Goal: Task Accomplishment & Management: Use online tool/utility

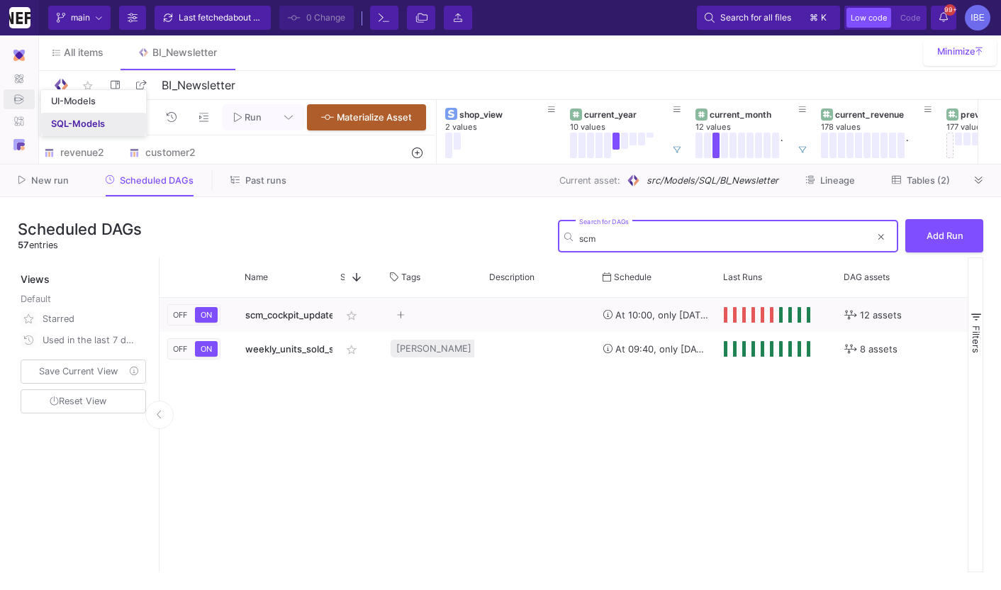
click at [69, 116] on link "SQL-Models" at bounding box center [93, 124] width 105 height 23
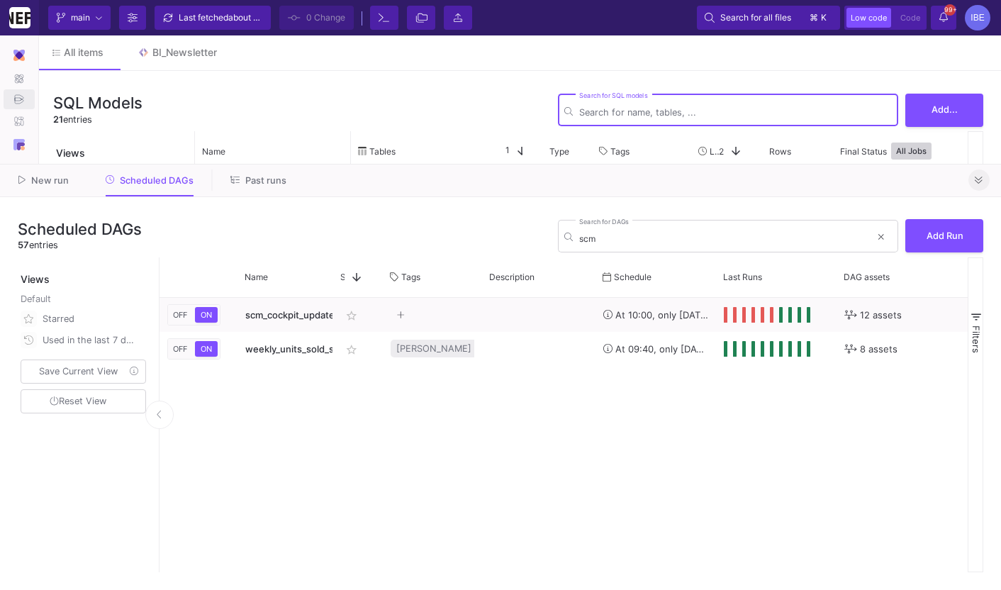
click at [980, 174] on span at bounding box center [979, 179] width 8 height 11
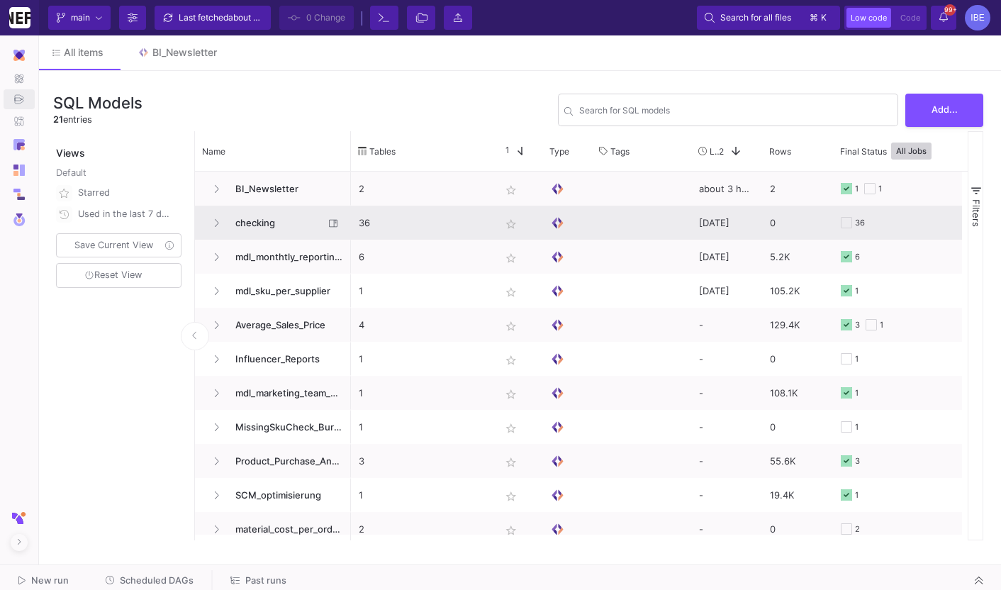
click at [267, 224] on span "checking" at bounding box center [275, 222] width 97 height 33
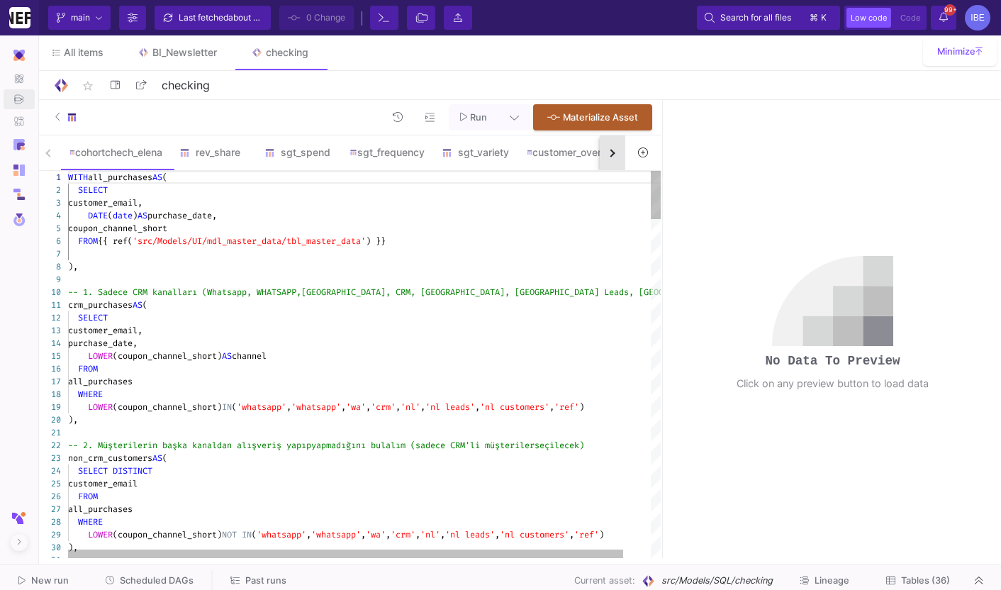
click at [622, 143] on button "button" at bounding box center [613, 152] width 26 height 35
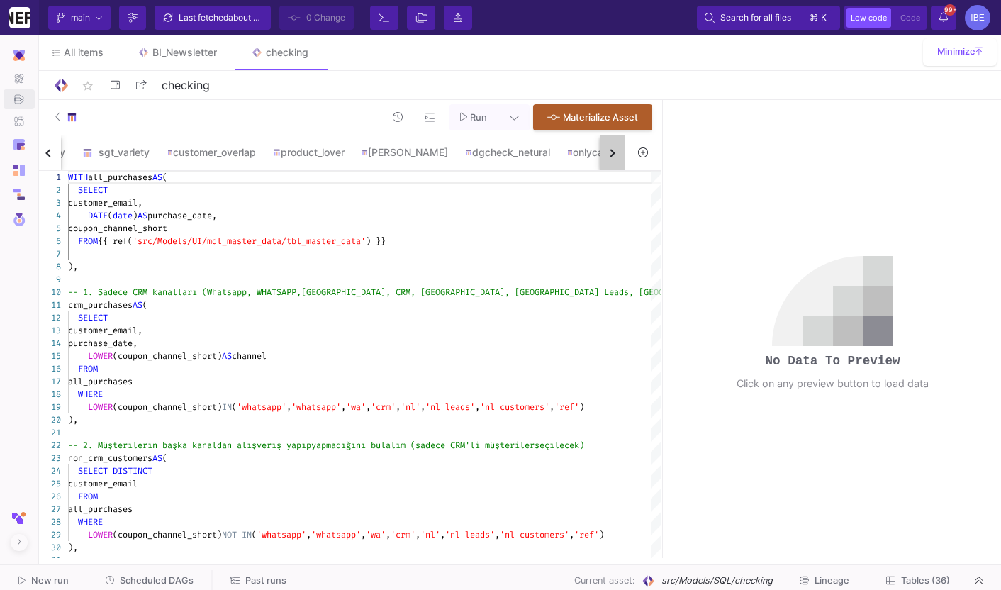
click at [622, 143] on button "button" at bounding box center [613, 152] width 26 height 35
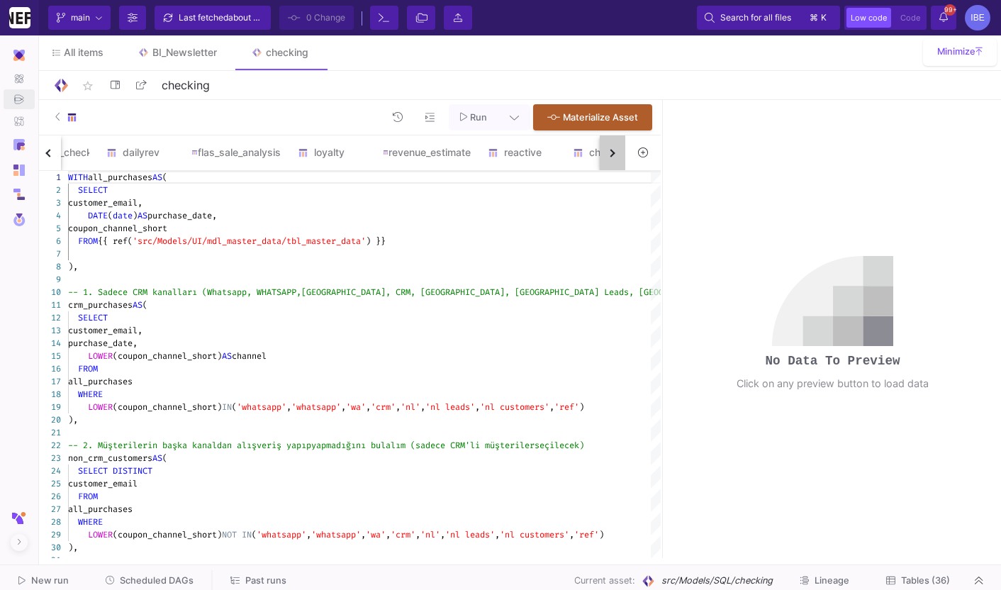
click at [622, 143] on button "button" at bounding box center [613, 152] width 26 height 35
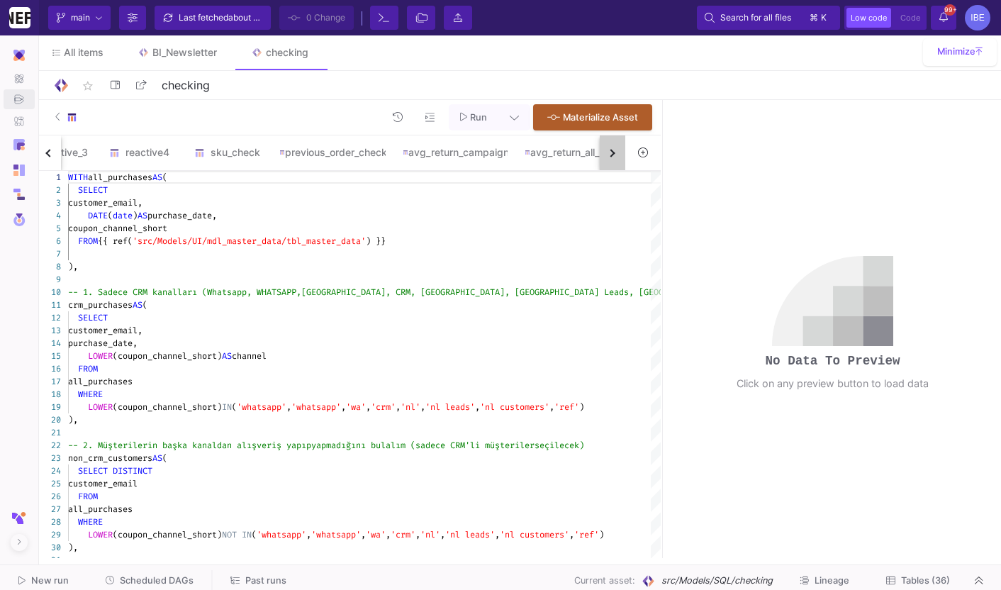
click at [622, 143] on button "button" at bounding box center [613, 152] width 26 height 35
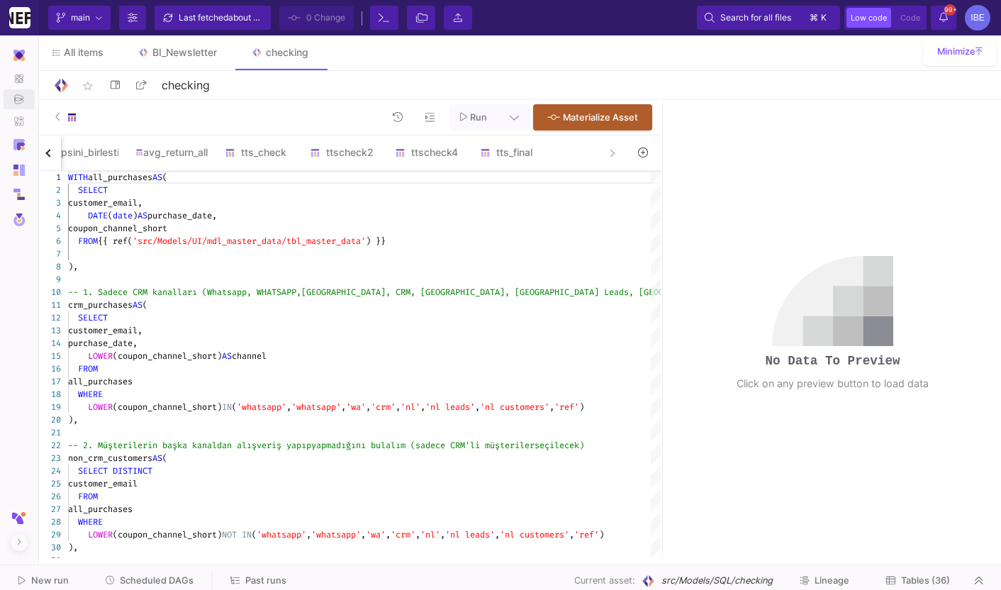
click at [622, 143] on div "cohortchech_elena rev_share sgt_spend sgt_frequency sgt_variety customer_overla…" at bounding box center [330, 152] width 590 height 35
click at [548, 155] on div "tts_final" at bounding box center [514, 152] width 68 height 11
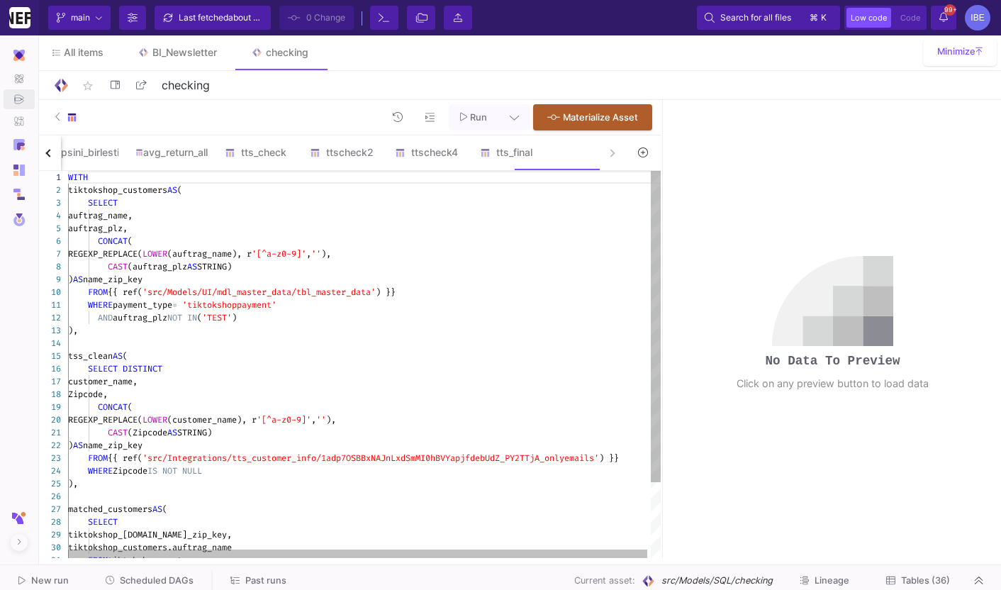
click at [489, 264] on div "CAST (auftrag_plz AS STRING)" at bounding box center [366, 266] width 596 height 13
type textarea "WITH tiktokshop_customers AS ( SELECT auftrag_name, auftrag_plz, CONCAT( REGEXP…"
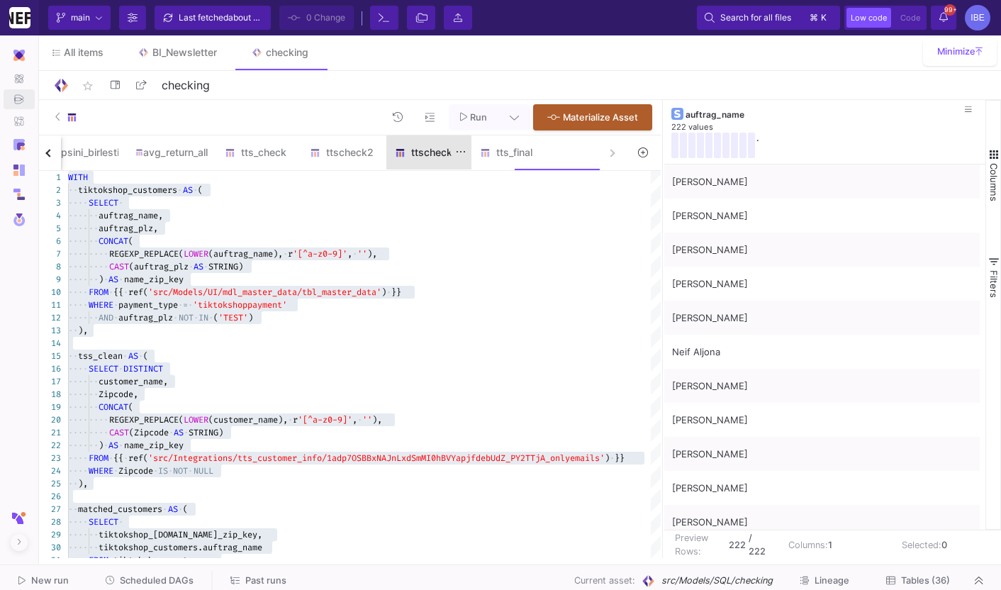
click at [472, 162] on div "ttscheck4" at bounding box center [428, 152] width 85 height 34
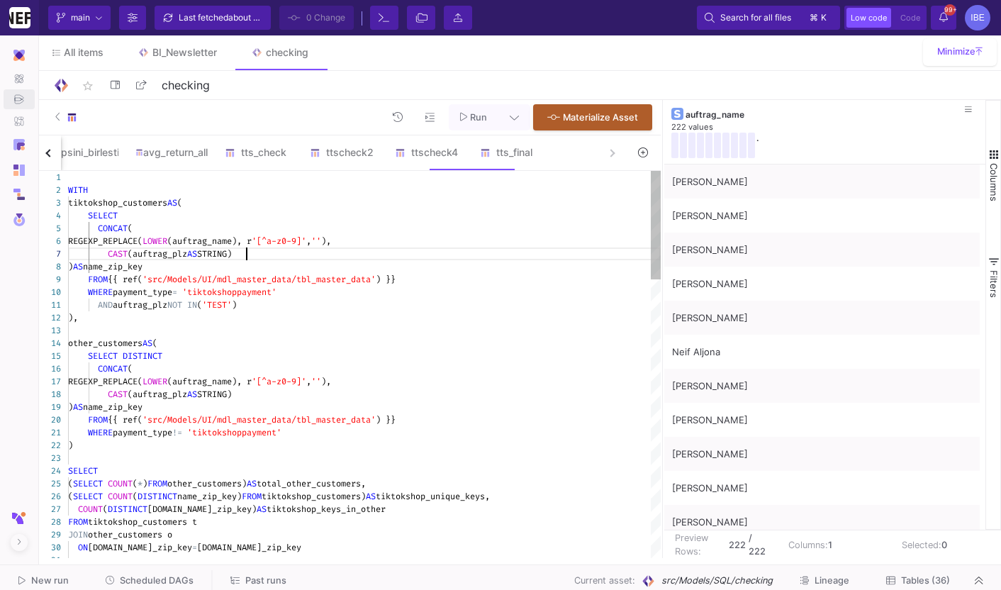
click at [455, 259] on div "CAST (auftrag_plz AS STRING)" at bounding box center [364, 253] width 593 height 13
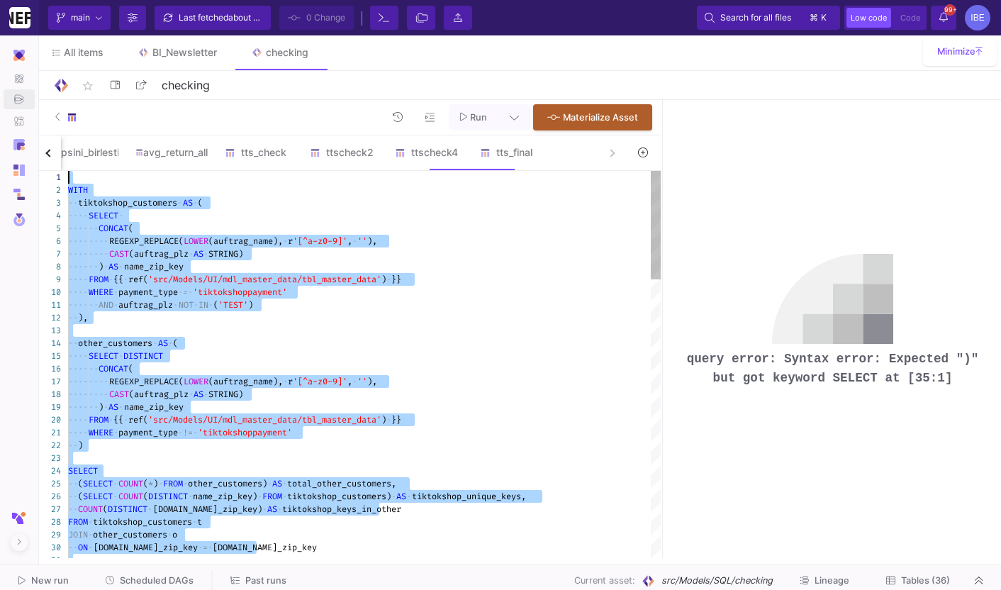
drag, startPoint x: 330, startPoint y: 385, endPoint x: 44, endPoint y: 44, distance: 444.9
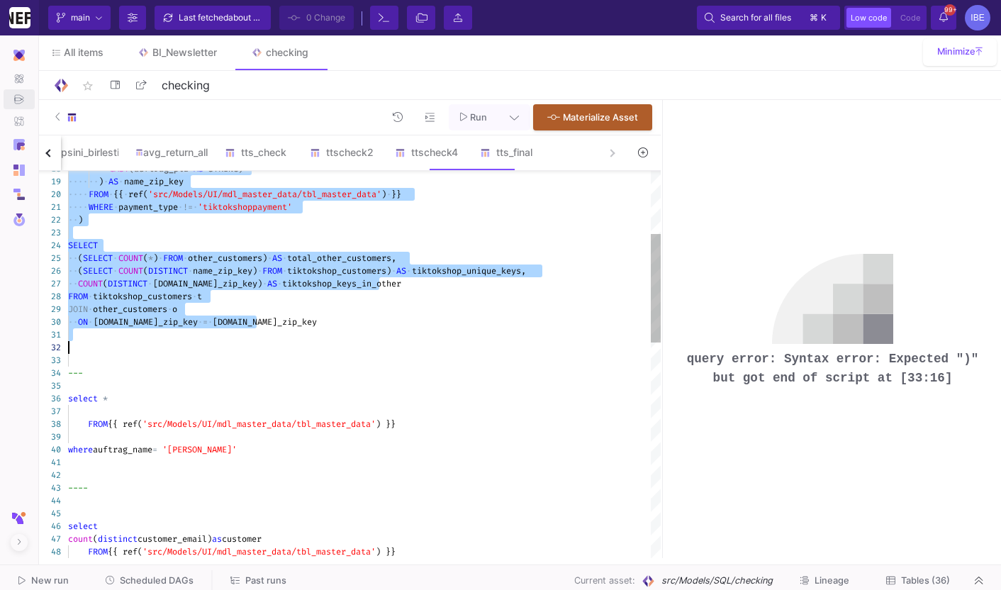
type textarea "WITH tiktokshop_customers AS ( SELECT CONCAT( REGEXP_REPLACE(LOWER(auftrag_name…"
drag, startPoint x: 76, startPoint y: 179, endPoint x: 301, endPoint y: 322, distance: 266.7
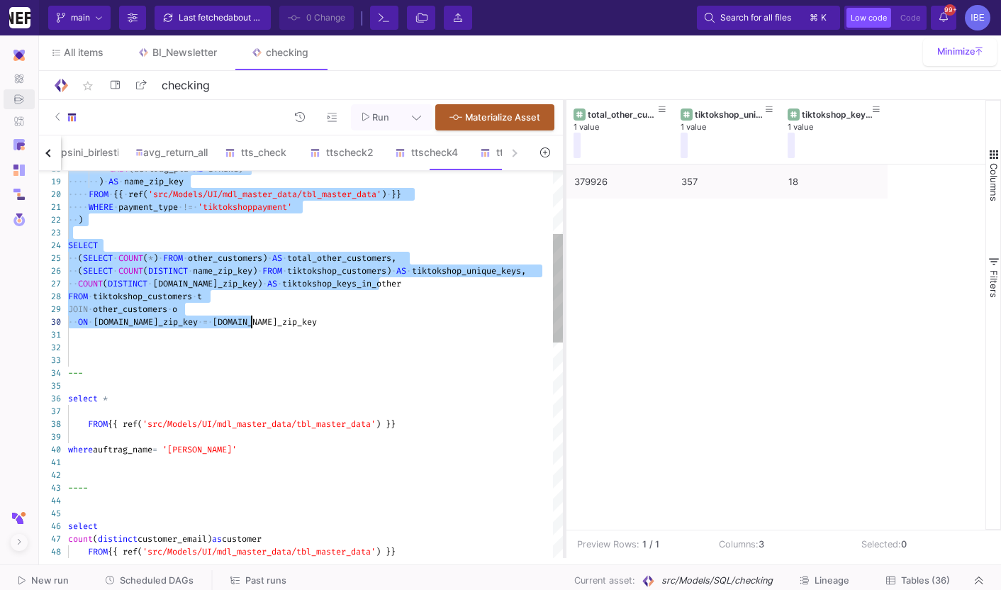
drag, startPoint x: 663, startPoint y: 223, endPoint x: 564, endPoint y: 223, distance: 98.6
click at [564, 223] on div at bounding box center [565, 329] width 4 height 458
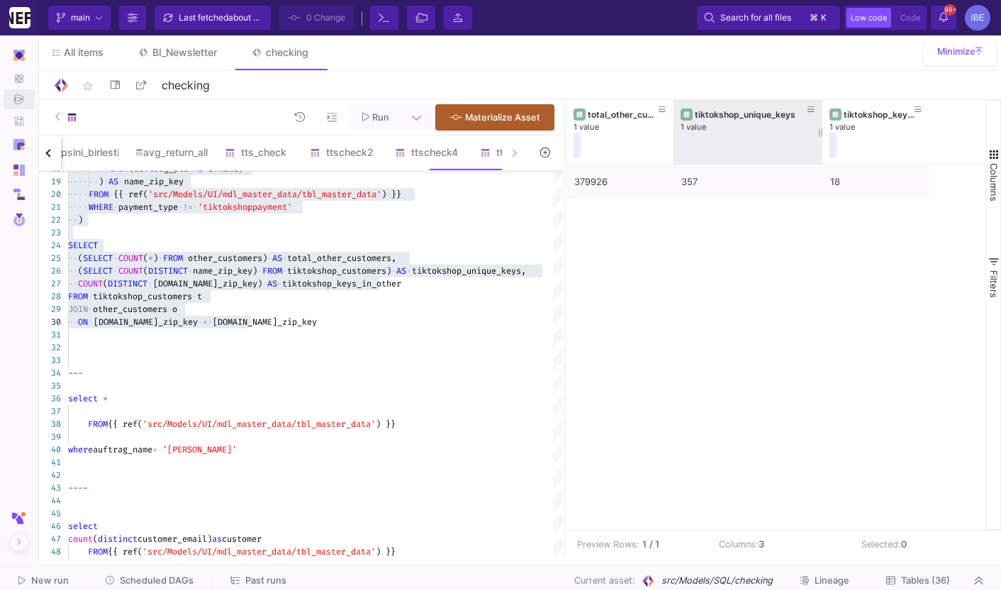
drag, startPoint x: 778, startPoint y: 130, endPoint x: 820, endPoint y: 129, distance: 41.8
click at [820, 129] on div at bounding box center [823, 132] width 6 height 64
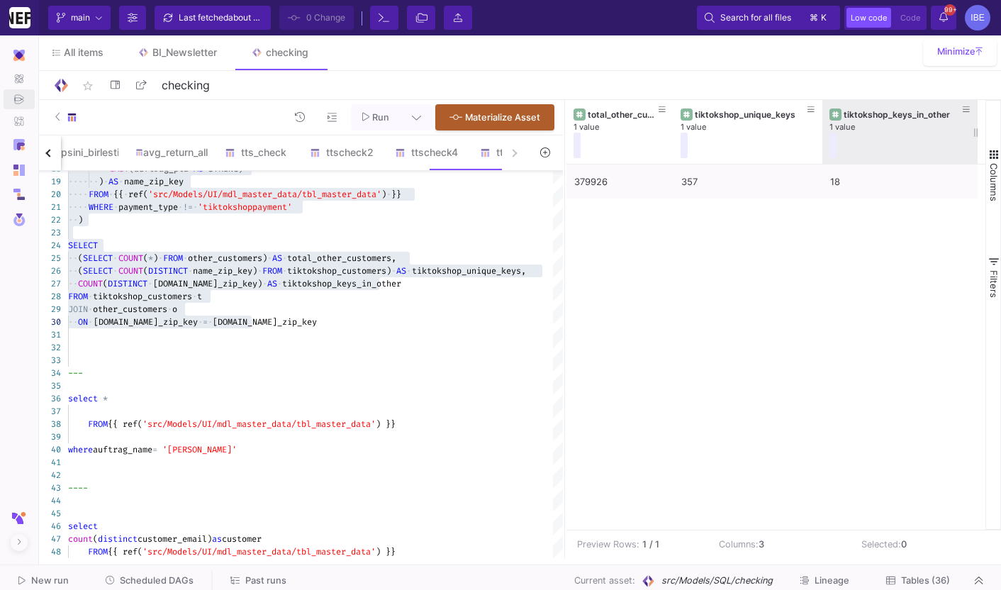
drag, startPoint x: 928, startPoint y: 130, endPoint x: 976, endPoint y: 128, distance: 48.2
click at [976, 128] on div at bounding box center [978, 132] width 6 height 64
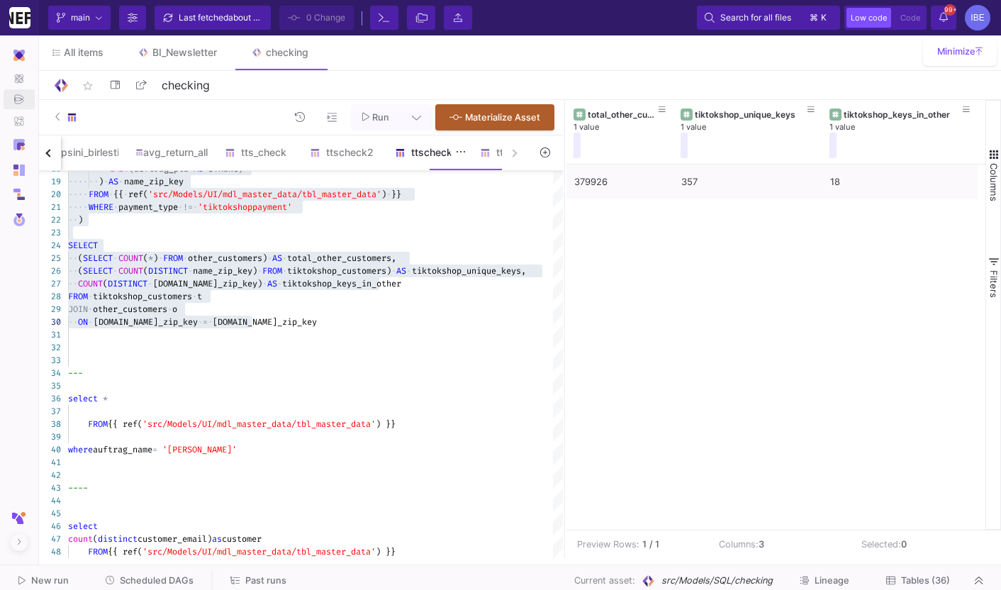
click at [455, 164] on div "ttscheck4" at bounding box center [428, 152] width 85 height 34
click at [378, 151] on div "ttscheck2" at bounding box center [344, 152] width 68 height 11
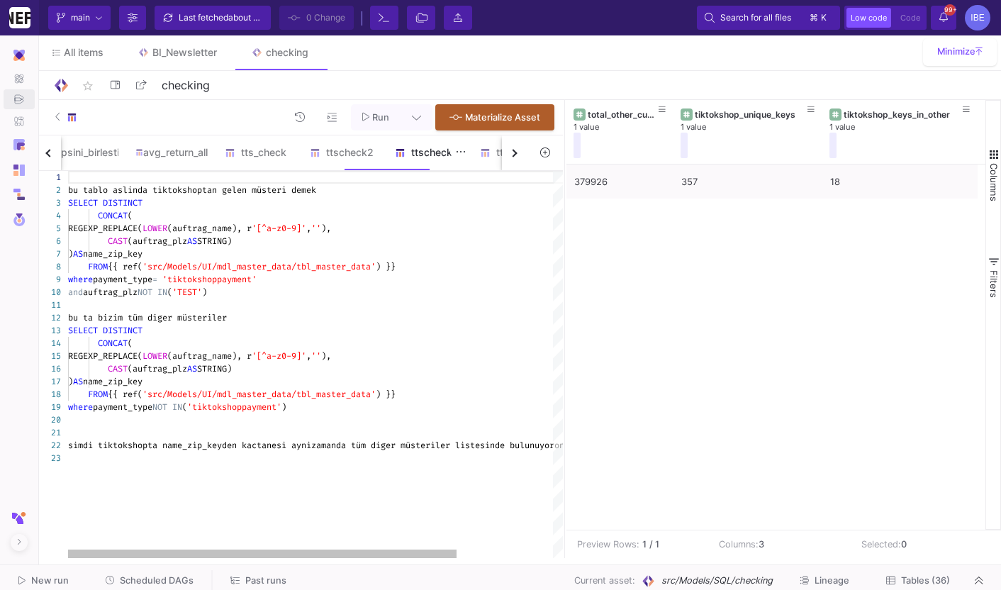
click at [469, 142] on div "ttscheck4" at bounding box center [428, 152] width 85 height 34
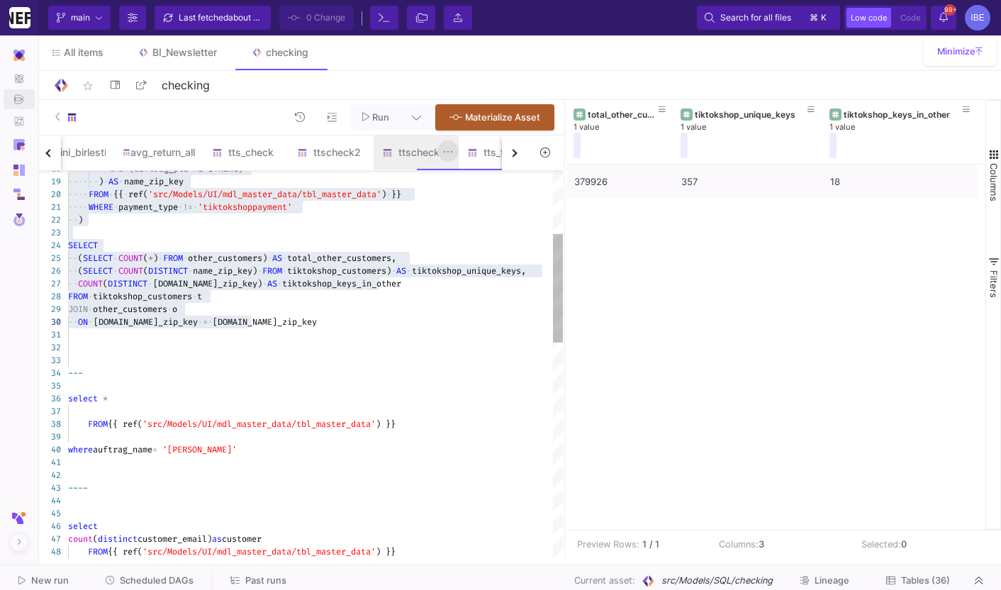
click at [459, 151] on button at bounding box center [447, 150] width 21 height 21
click at [503, 167] on div "Rename" at bounding box center [520, 179] width 57 height 34
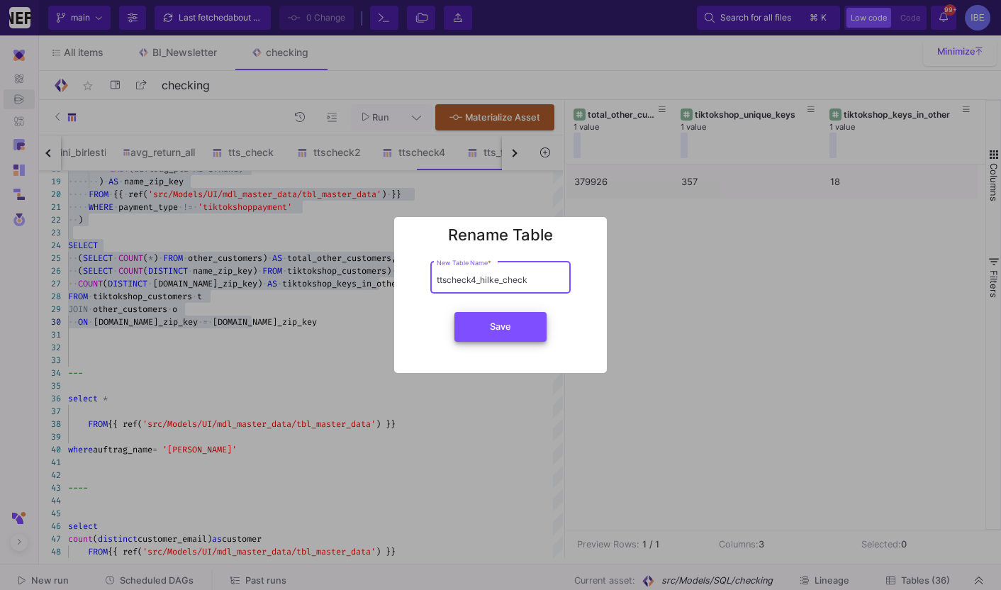
type input "ttscheck4_hilke_check"
click at [498, 342] on div "Save" at bounding box center [501, 328] width 196 height 42
click at [490, 328] on span "Save" at bounding box center [500, 326] width 21 height 11
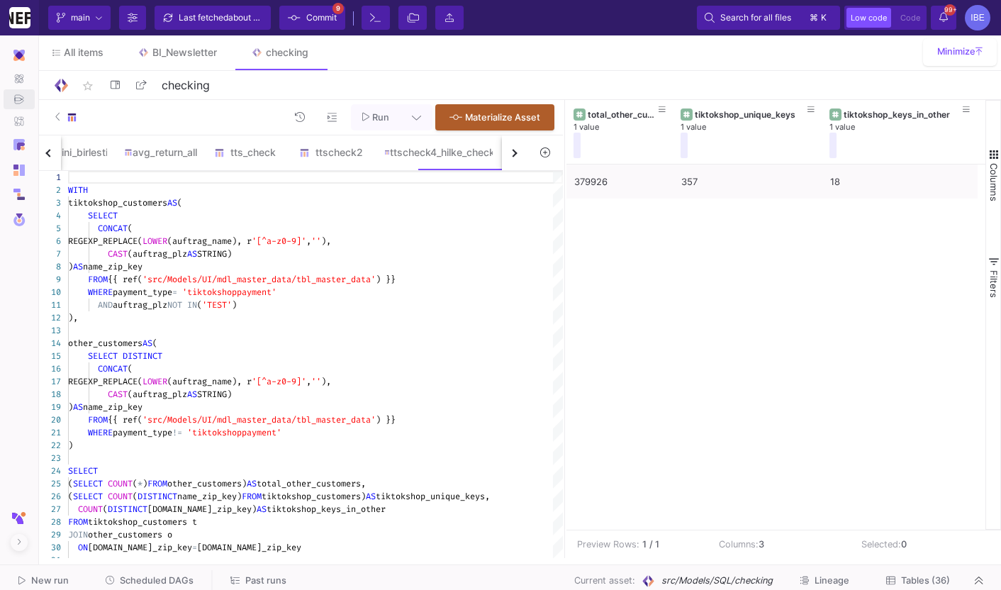
click at [331, 13] on span "Commit" at bounding box center [321, 17] width 30 height 21
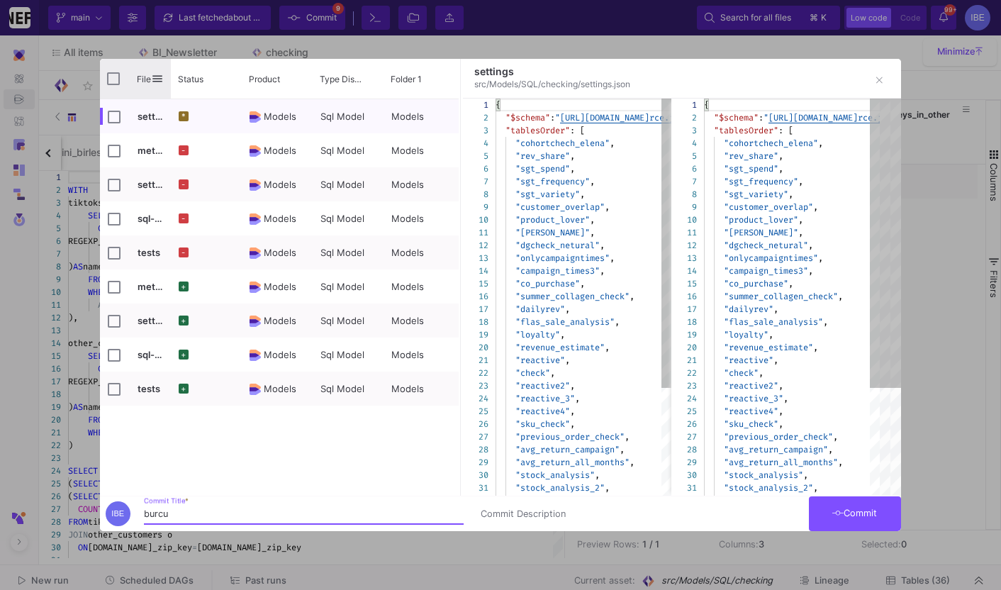
type input "burcu"
click at [115, 87] on div "File" at bounding box center [135, 79] width 71 height 40
click at [113, 85] on div "File" at bounding box center [135, 79] width 71 height 40
click at [119, 77] on input "Press Space to toggle all rows selection (unchecked)" at bounding box center [113, 78] width 13 height 13
checkbox input "true"
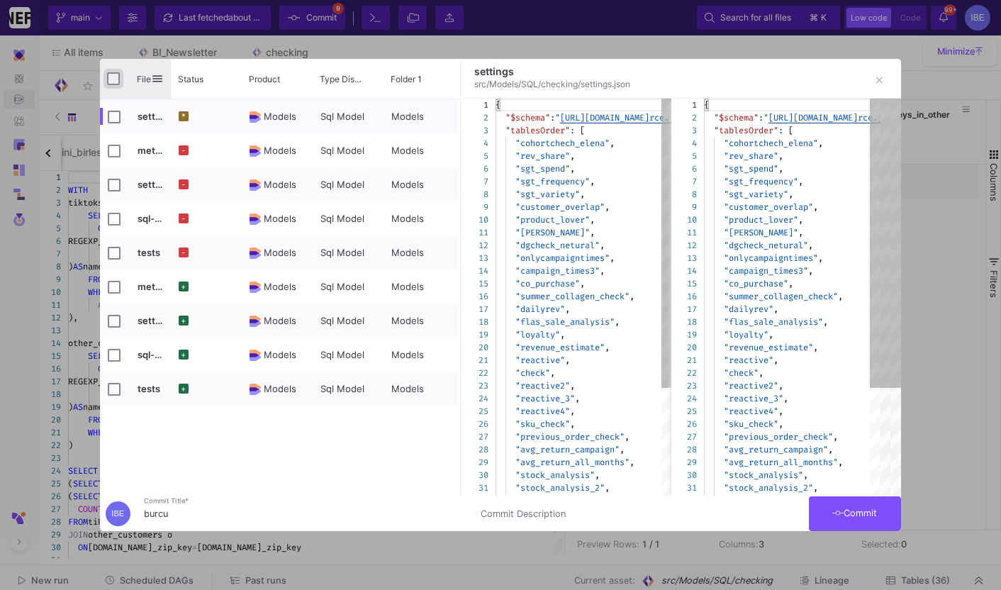
checkbox input "true"
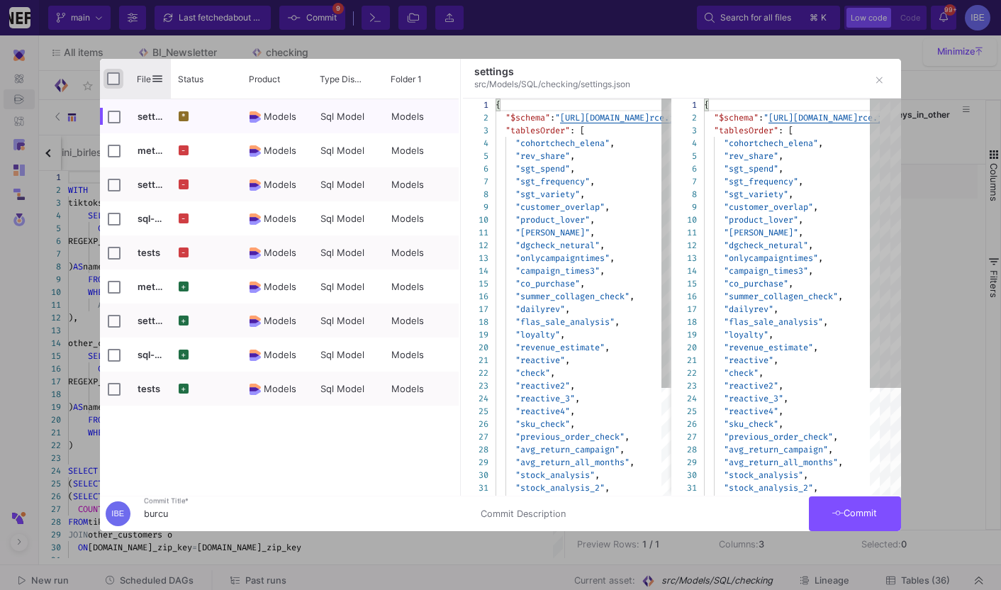
checkbox input "true"
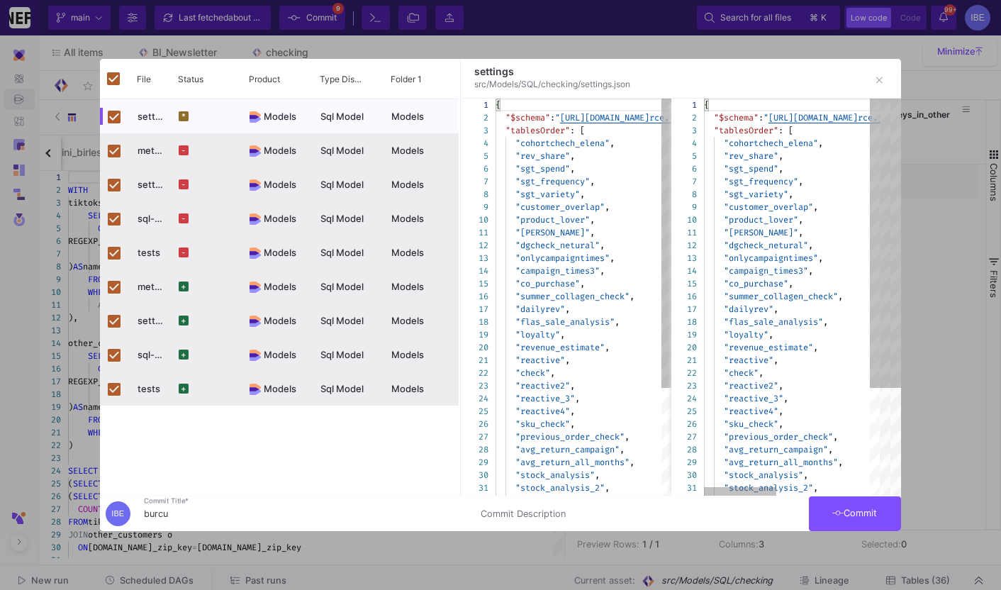
click at [864, 510] on span "Commit" at bounding box center [854, 513] width 45 height 11
